Goal: Information Seeking & Learning: Find specific fact

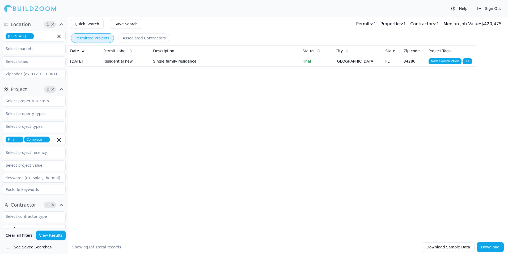
click at [28, 36] on icon "button" at bounding box center [29, 36] width 3 height 3
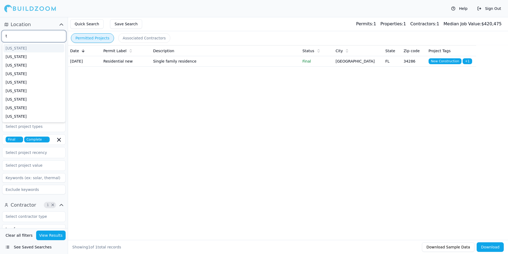
type input "te"
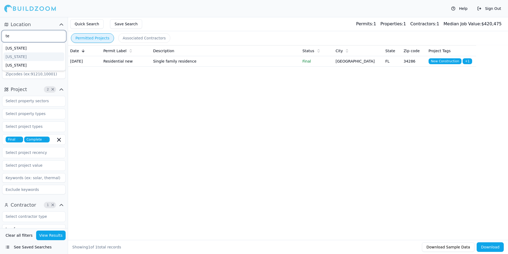
click at [22, 54] on div "[US_STATE]" at bounding box center [33, 56] width 61 height 9
click at [107, 128] on div "Date Permit Label Description Status City State Zip code Project Tags [DATE] Re…" at bounding box center [288, 133] width 440 height 177
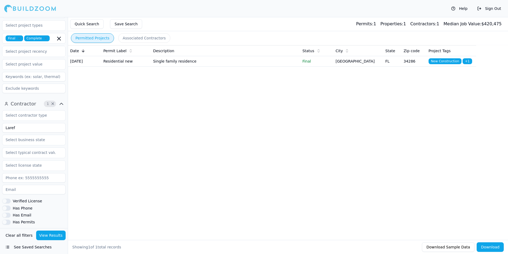
scroll to position [99, 0]
drag, startPoint x: 26, startPoint y: 130, endPoint x: 6, endPoint y: 130, distance: 19.4
click at [6, 130] on input "Laref" at bounding box center [34, 130] width 64 height 10
type input "Martinezlm LLC"
click at [53, 236] on button "View Results" at bounding box center [51, 235] width 30 height 10
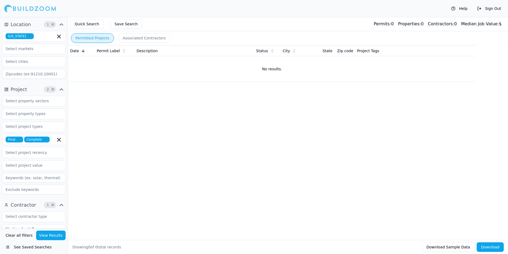
click at [19, 140] on icon "button" at bounding box center [19, 139] width 2 height 2
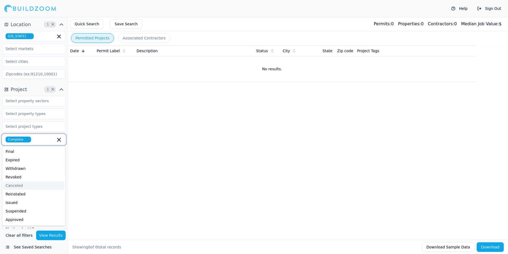
click at [26, 140] on icon "button" at bounding box center [27, 139] width 3 height 3
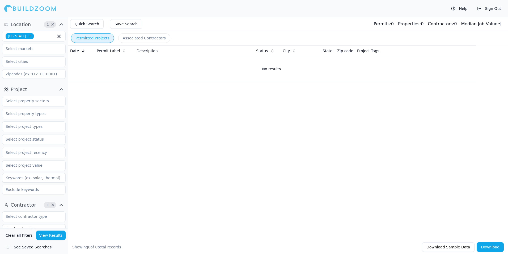
click at [50, 234] on button "View Results" at bounding box center [51, 235] width 30 height 10
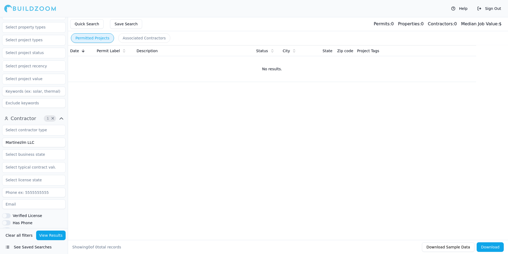
scroll to position [106, 0]
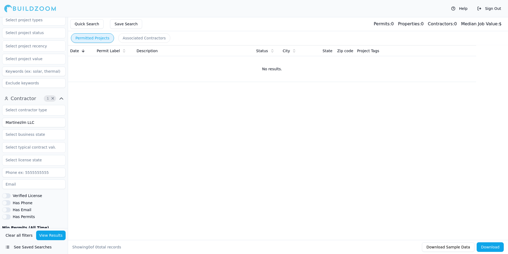
click at [30, 123] on input "Martinezlm LLC" at bounding box center [34, 122] width 64 height 10
click at [205, 180] on div "Date Permit Label Description Status City State Zip code Project Tags No result…" at bounding box center [288, 133] width 440 height 177
